Goal: Find specific page/section: Find specific page/section

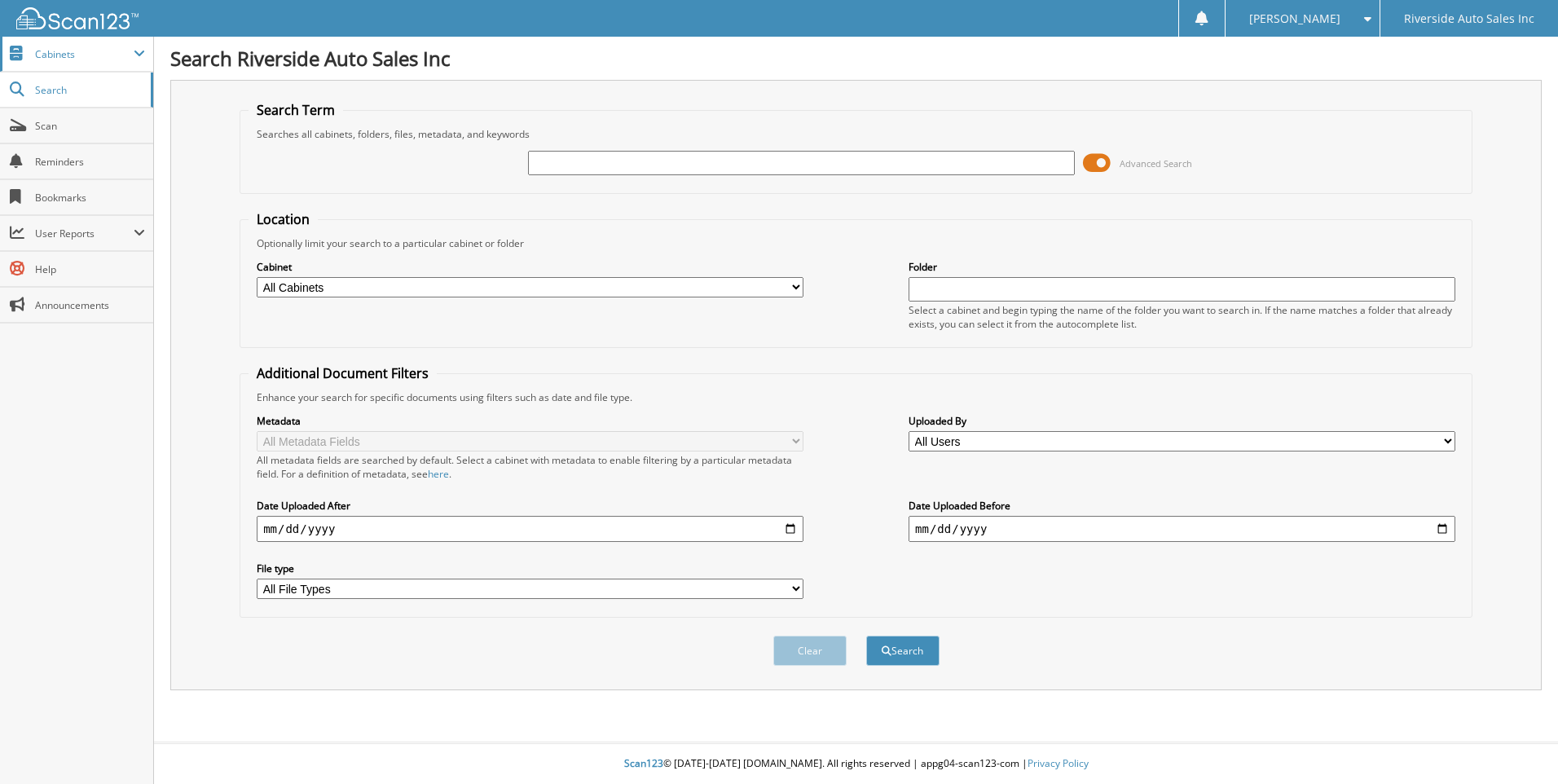
click at [82, 51] on span "Cabinets" at bounding box center [84, 54] width 98 height 14
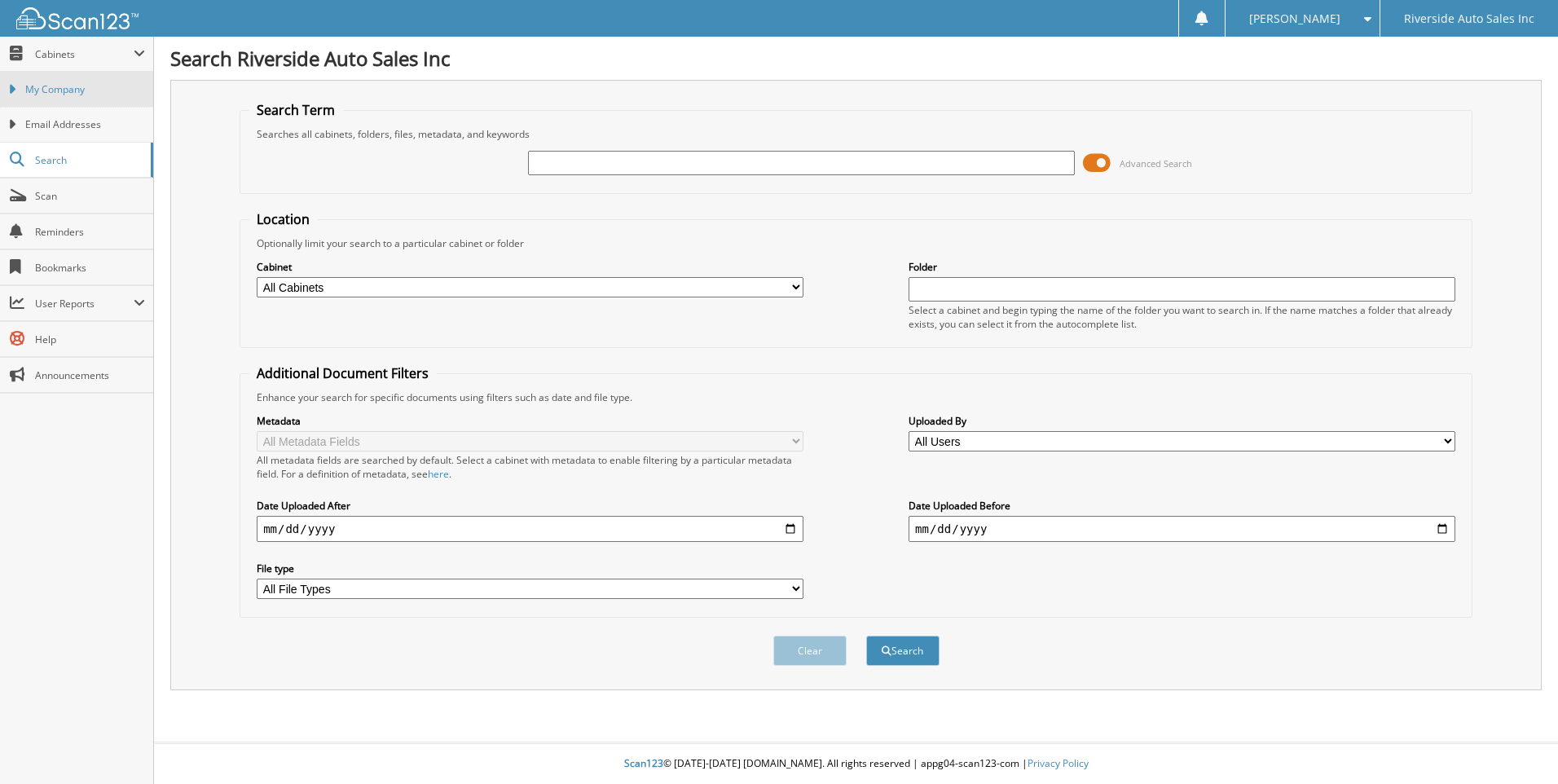
click at [73, 88] on span "My Company" at bounding box center [84, 90] width 120 height 15
click at [77, 77] on link "Search" at bounding box center [76, 90] width 153 height 35
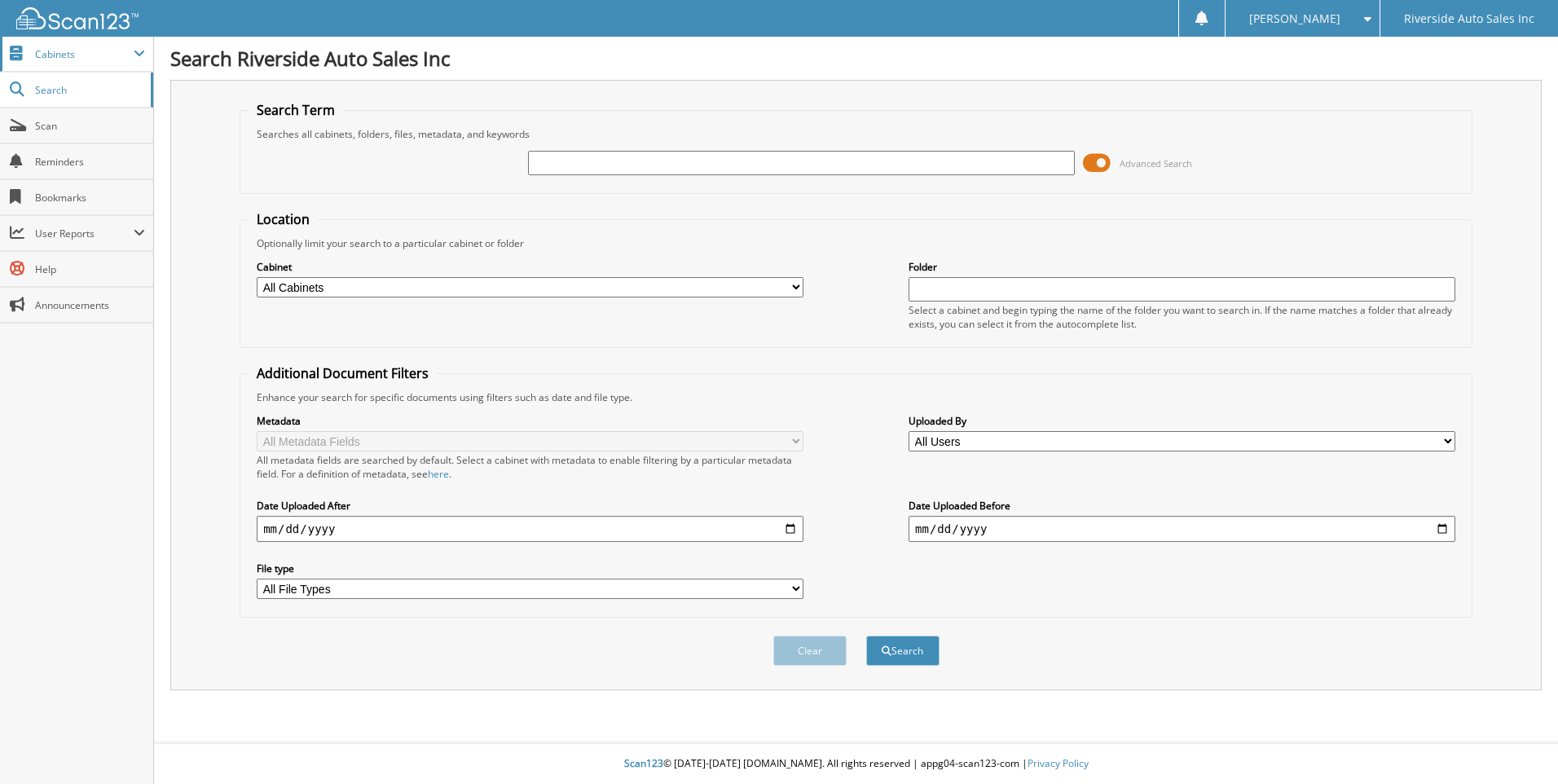
click at [80, 64] on span "Cabinets" at bounding box center [76, 55] width 153 height 35
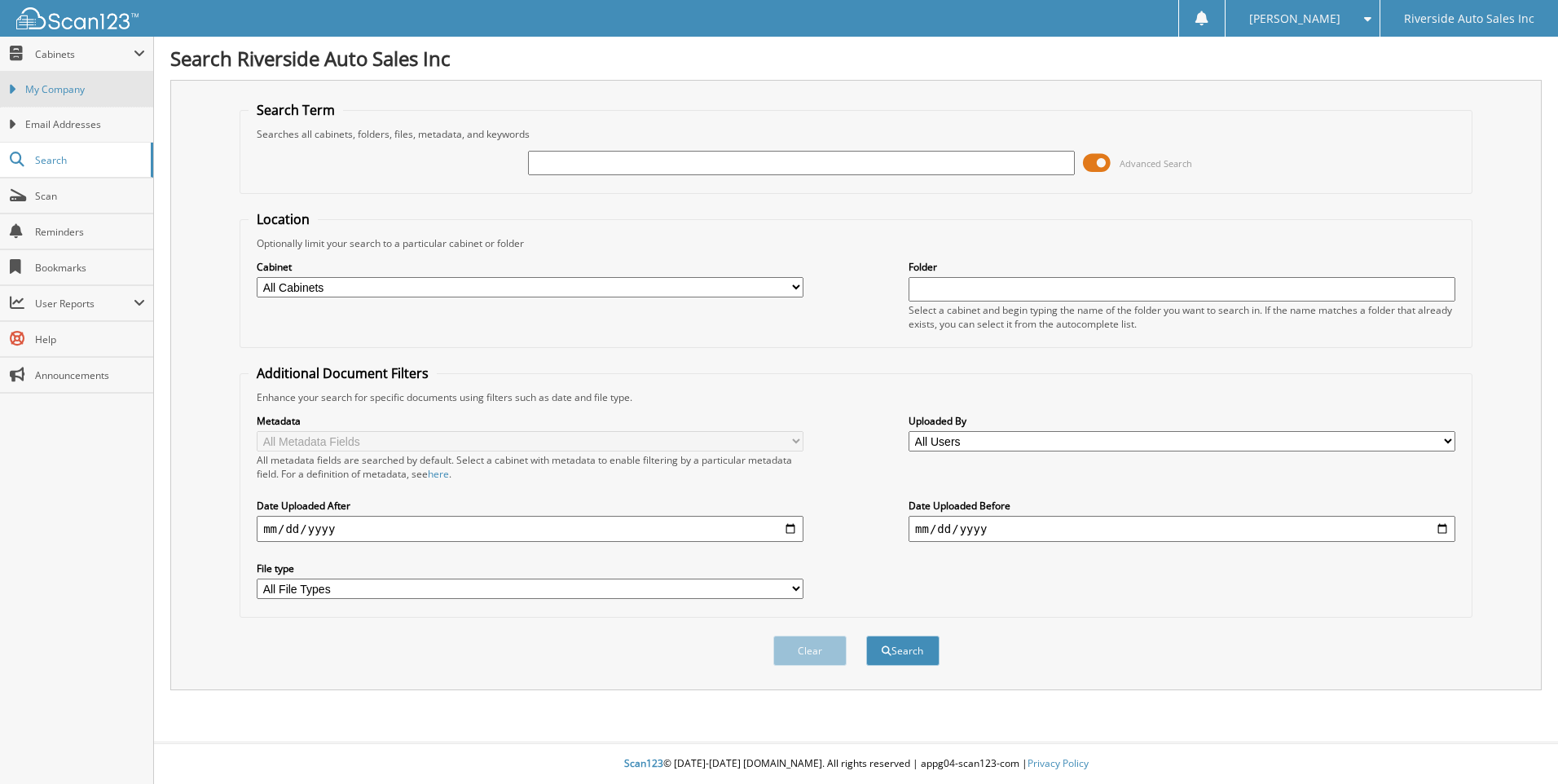
click at [84, 81] on link "My Company" at bounding box center [76, 89] width 153 height 35
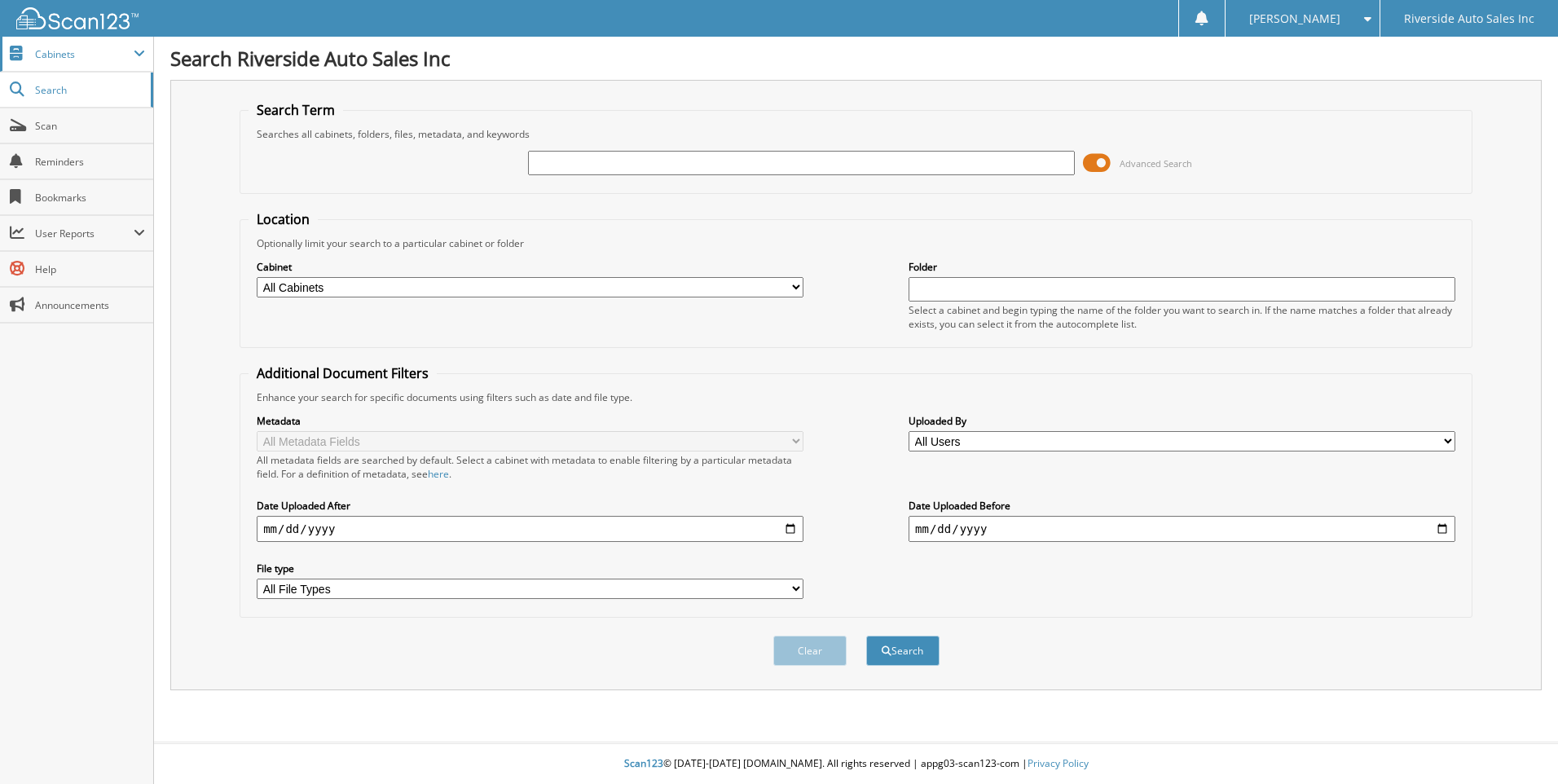
click at [74, 50] on span "Cabinets" at bounding box center [84, 54] width 98 height 14
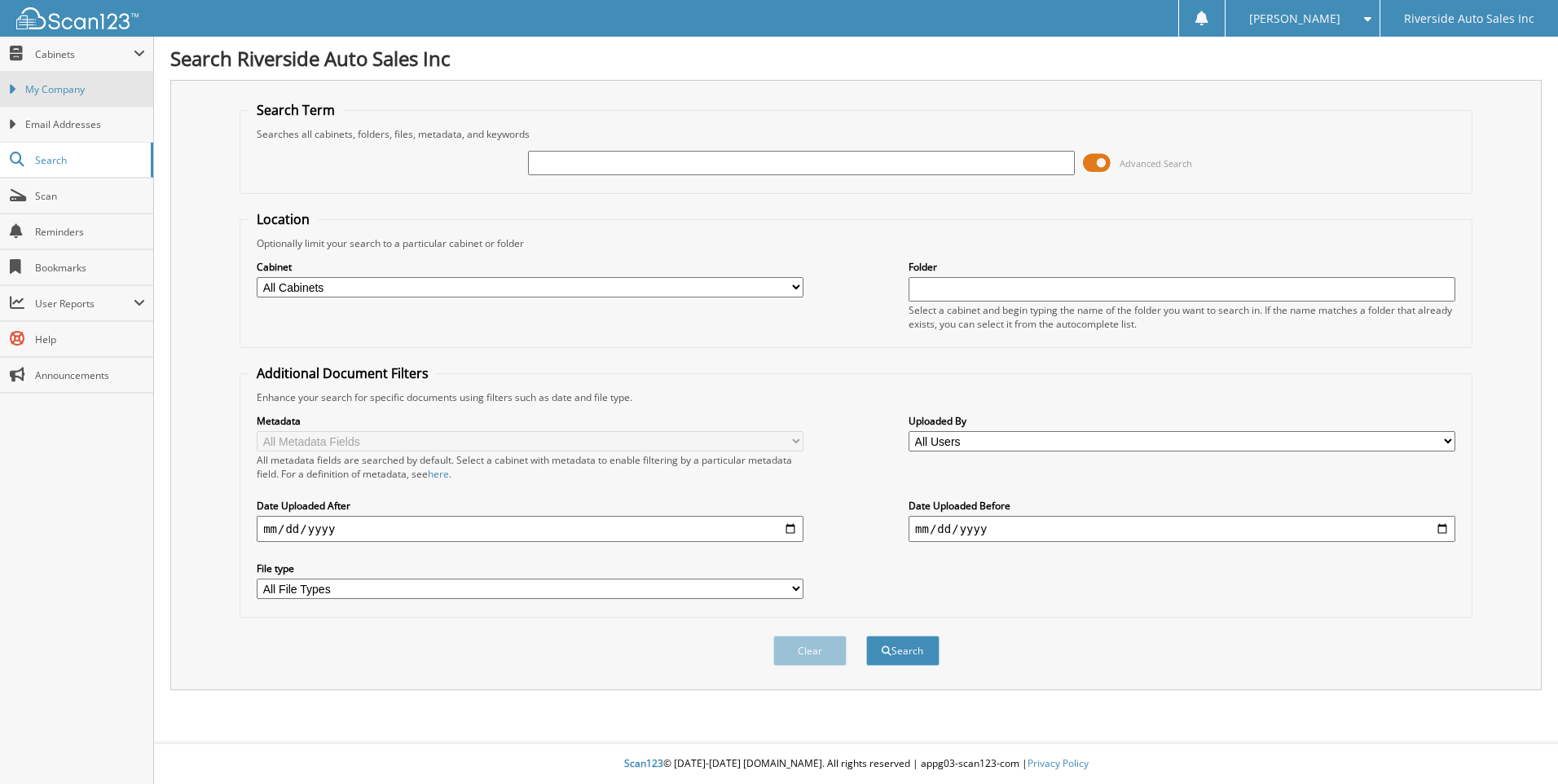
click at [64, 96] on span "My Company" at bounding box center [84, 90] width 120 height 15
